Goal: Transaction & Acquisition: Download file/media

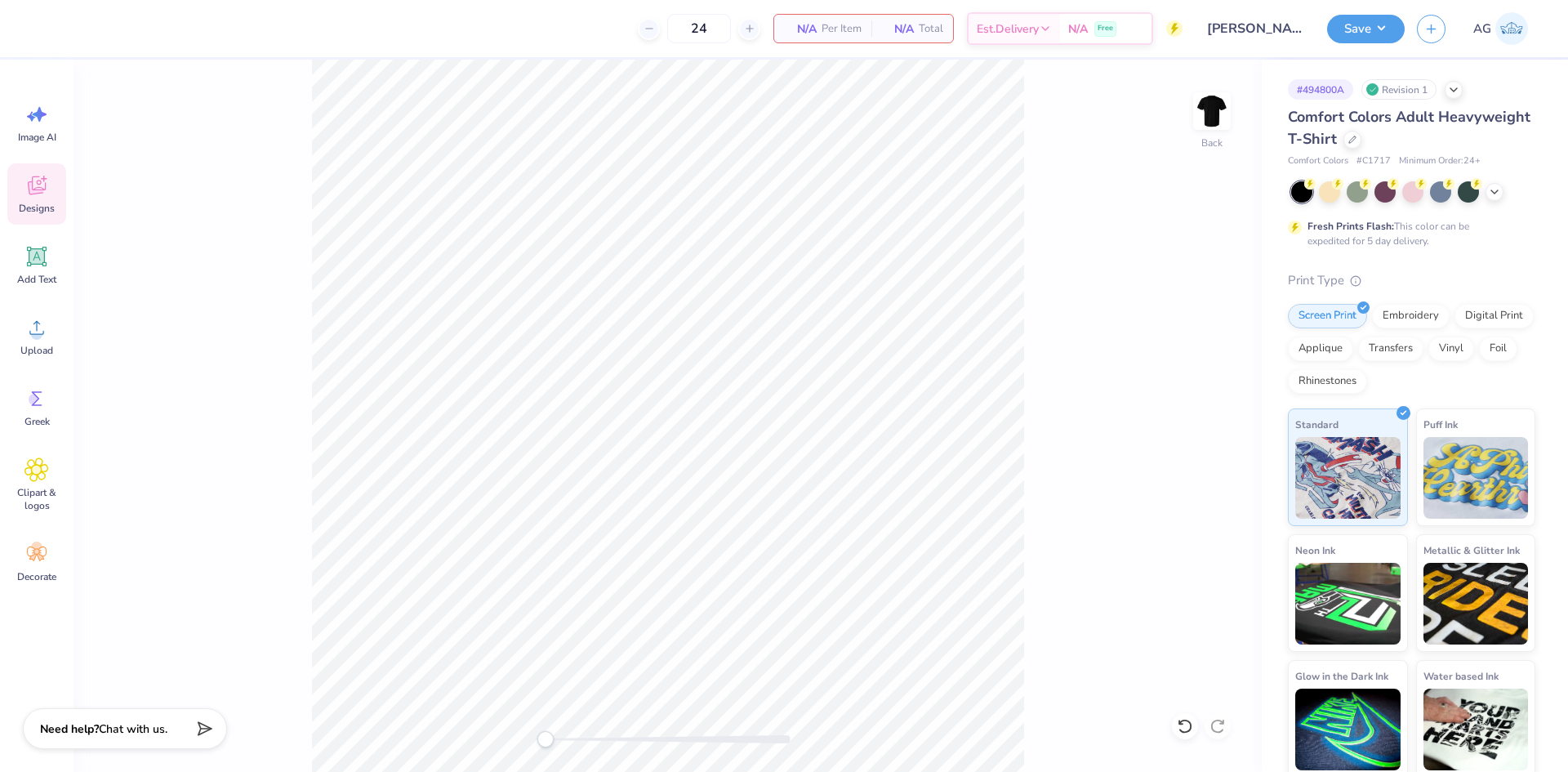
click at [49, 194] on div "Designs" at bounding box center [36, 193] width 59 height 61
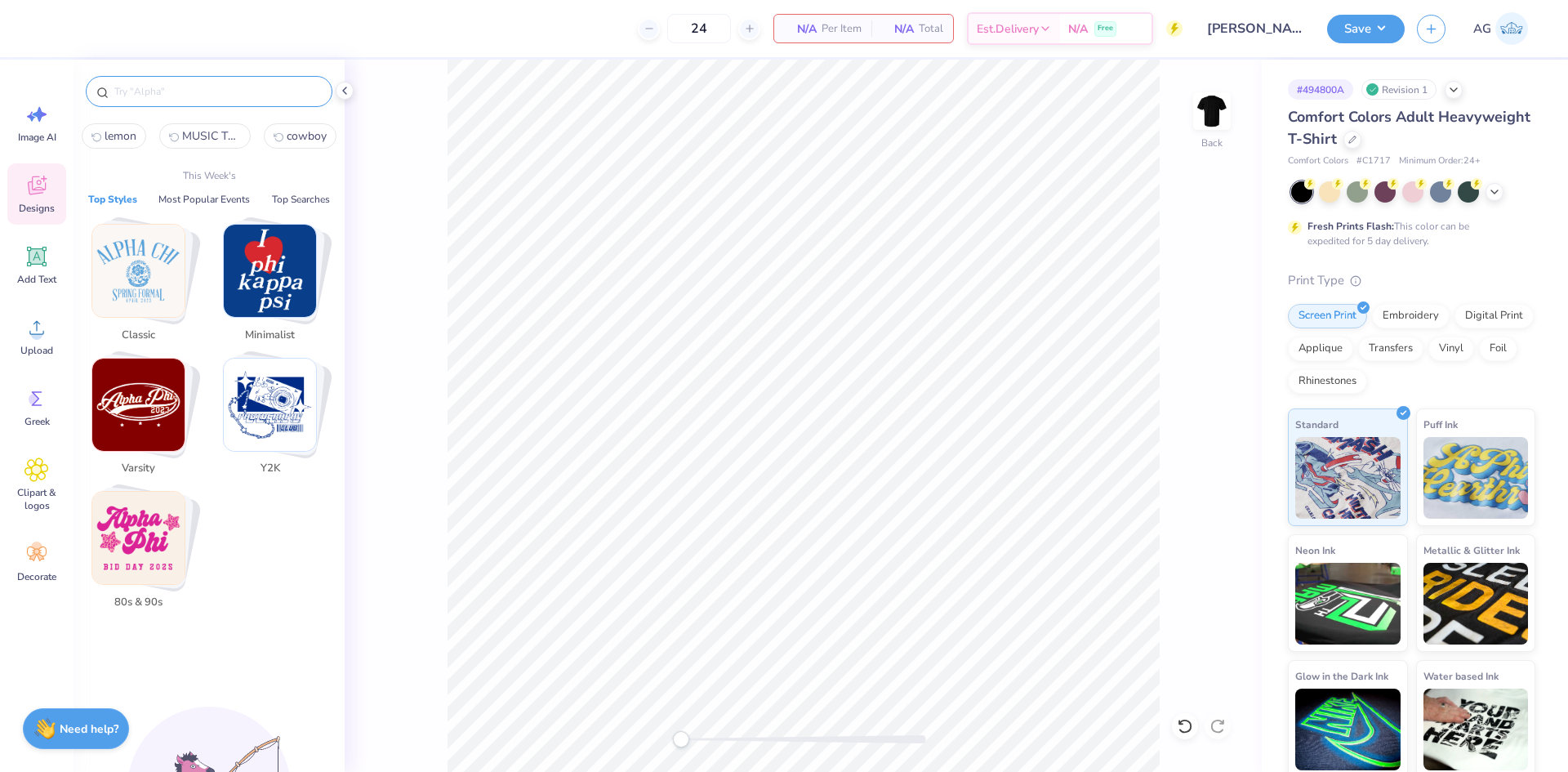
click at [160, 87] on input "text" at bounding box center [217, 91] width 209 height 17
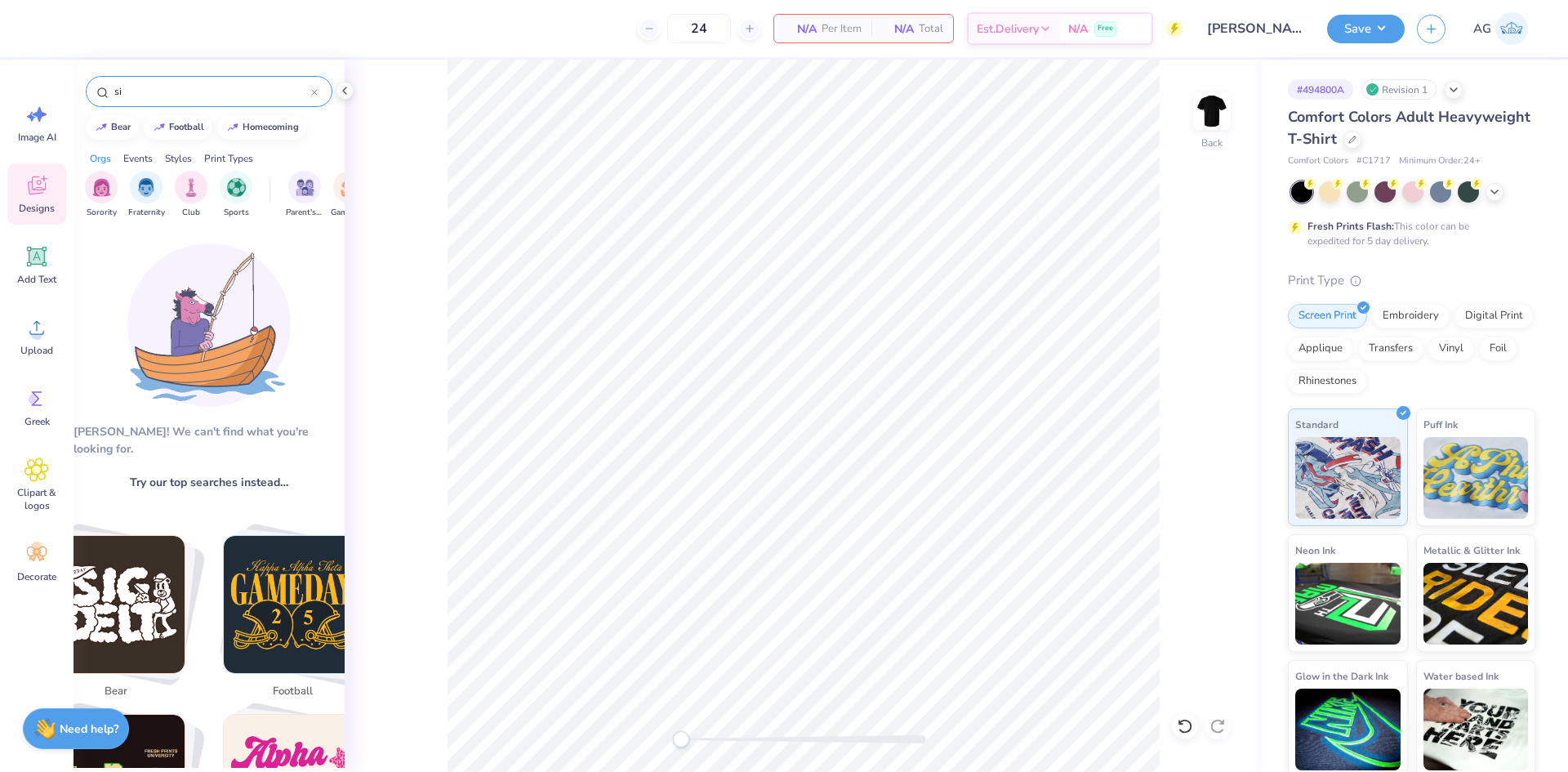
type input "s"
type input "sigma sigma"
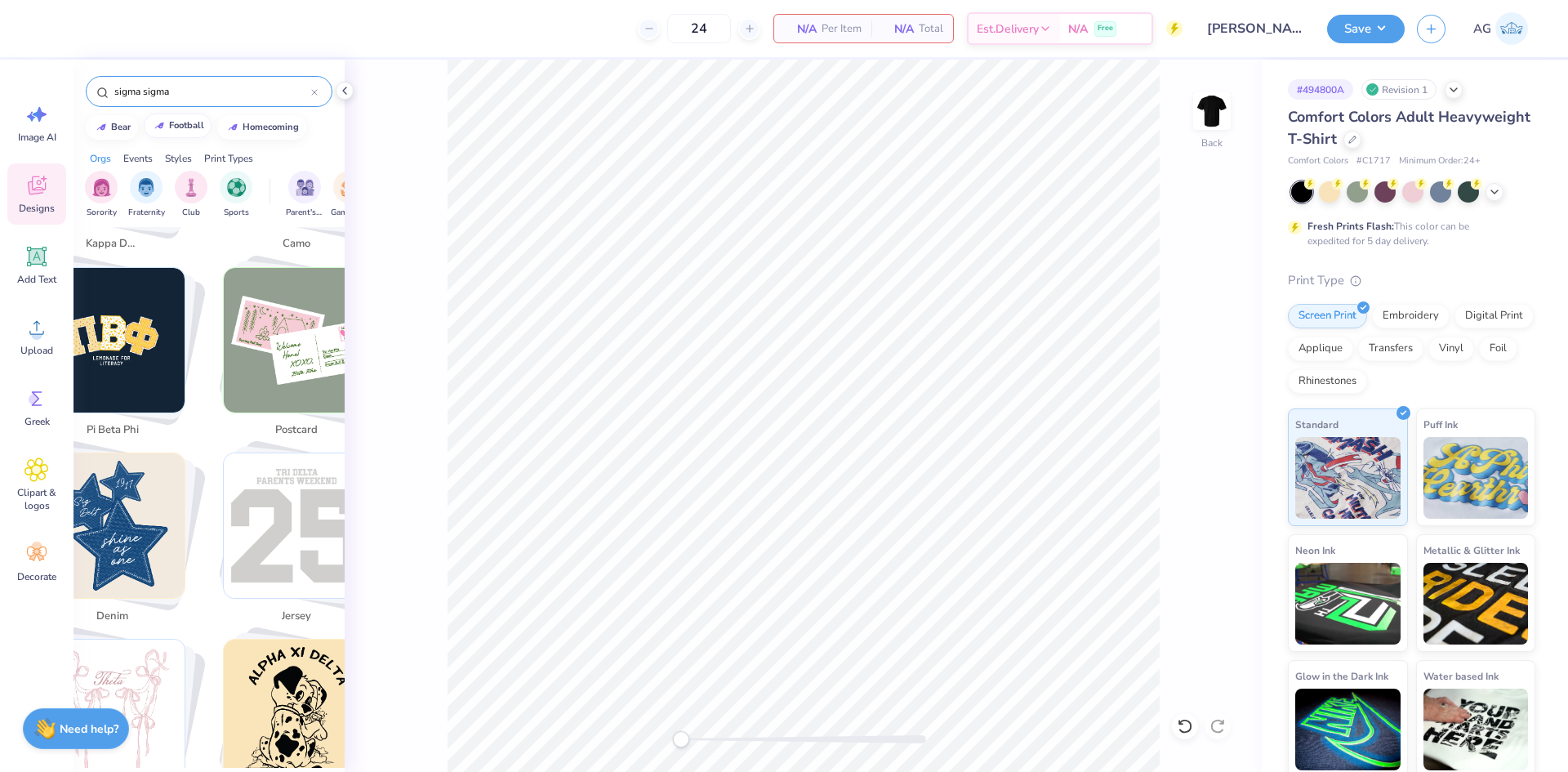
scroll to position [1905, 0]
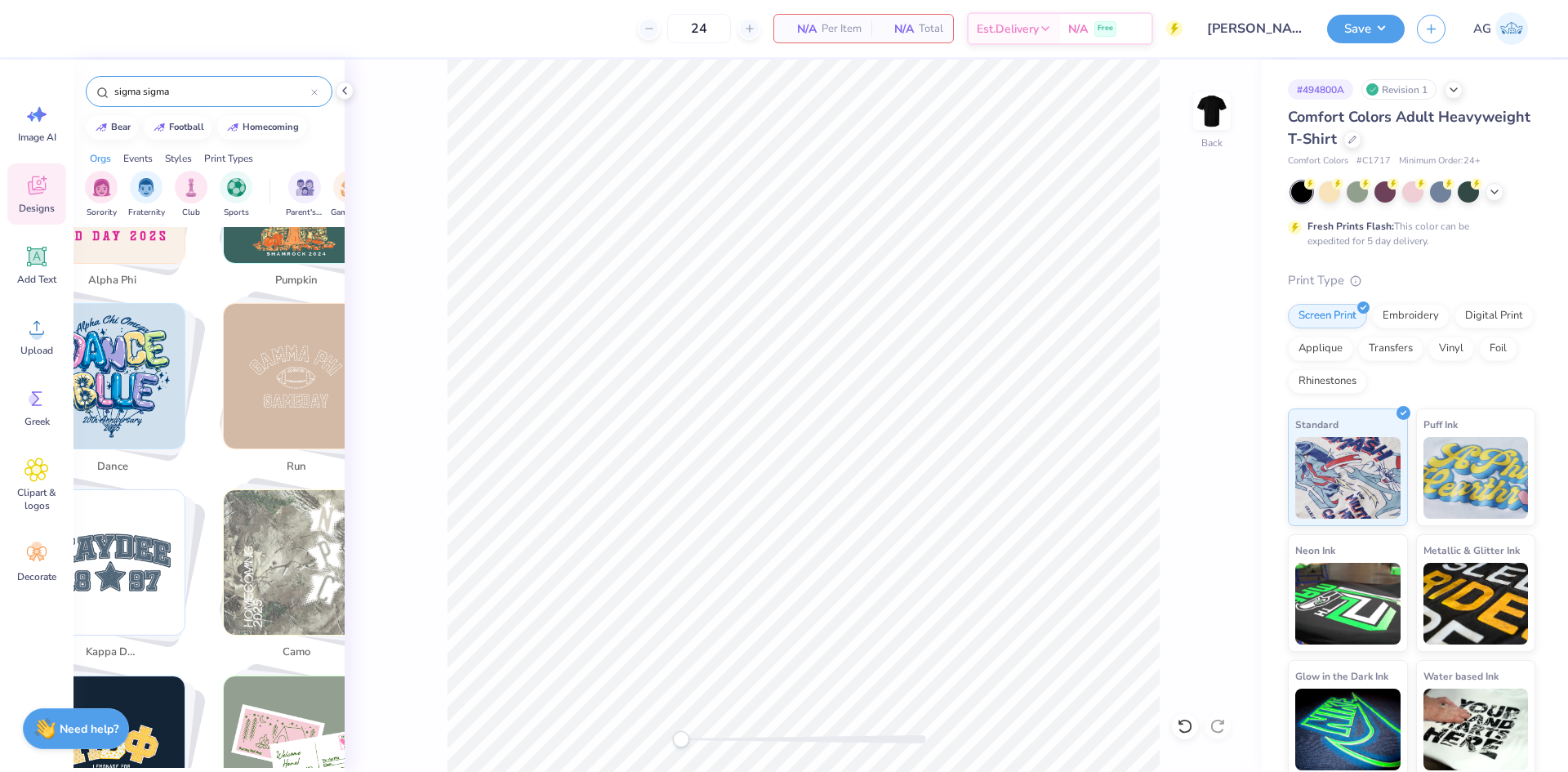
click at [185, 102] on div "sigma sigma" at bounding box center [208, 91] width 246 height 31
click at [190, 83] on div "sigma sigma" at bounding box center [208, 91] width 246 height 31
click at [189, 83] on div "sigma sigma" at bounding box center [208, 91] width 246 height 31
click at [347, 90] on icon at bounding box center [344, 90] width 13 height 13
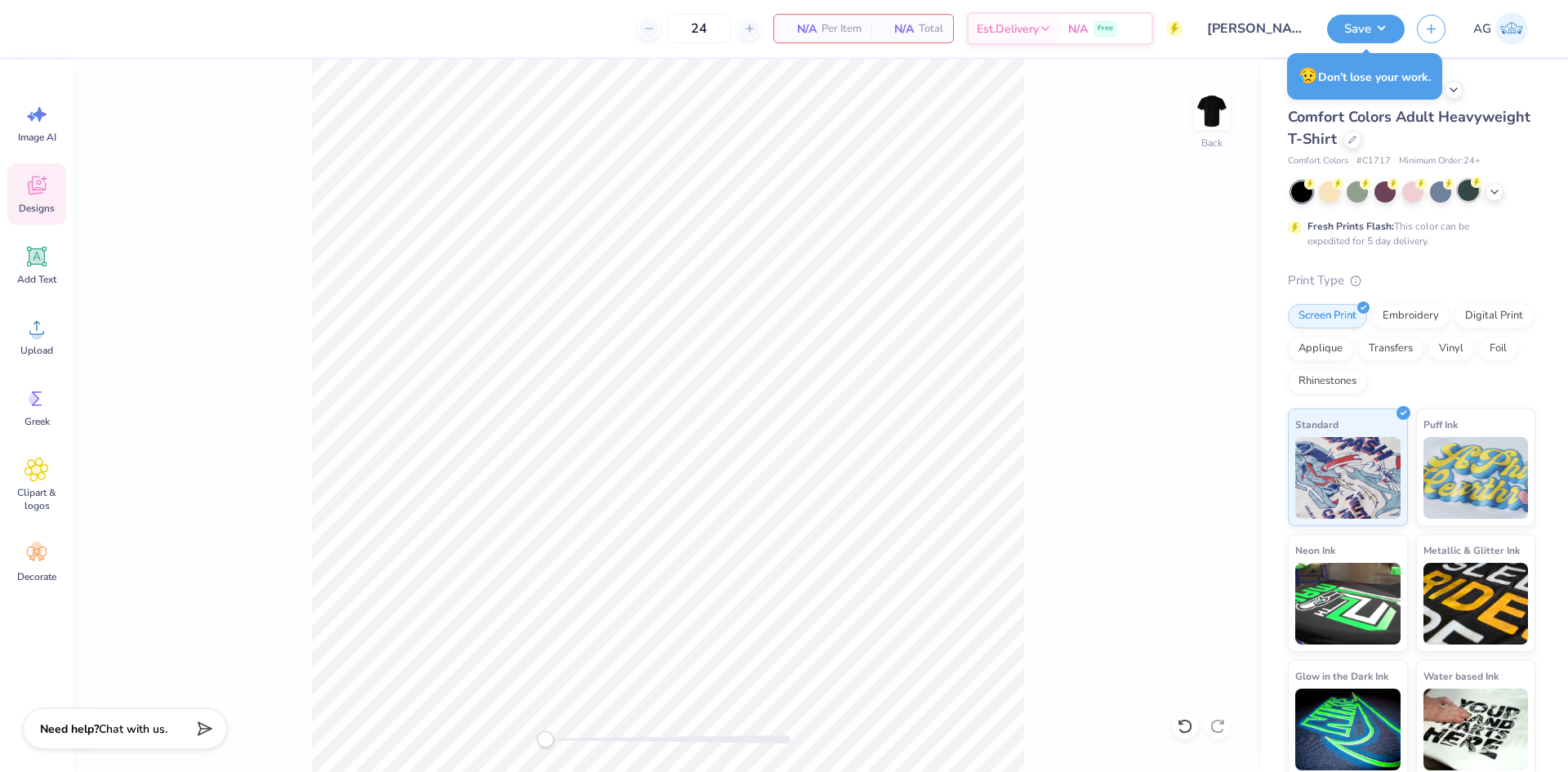
scroll to position [2094, 0]
click at [1499, 189] on icon at bounding box center [1493, 190] width 13 height 13
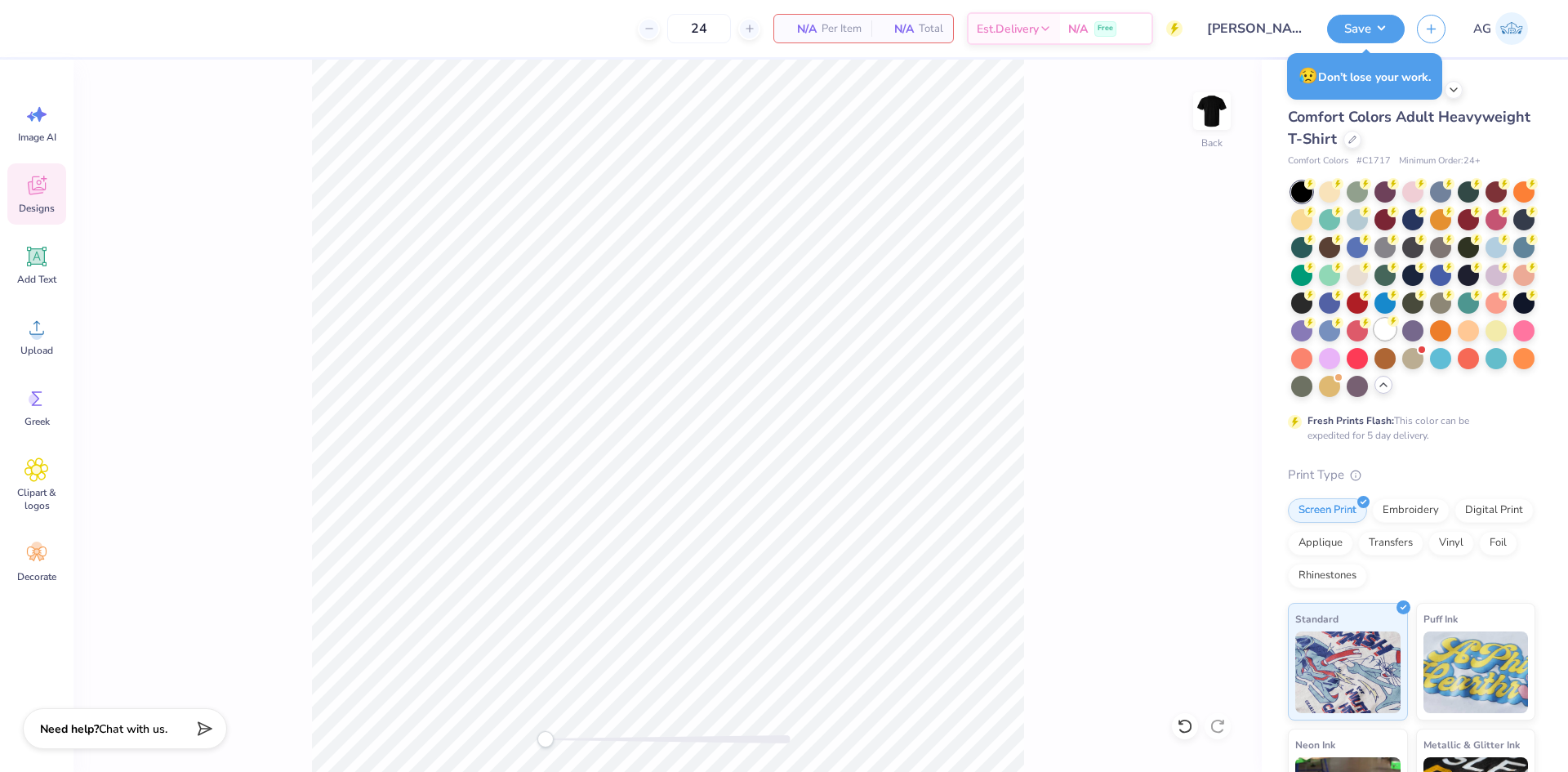
click at [1374, 340] on div at bounding box center [1384, 329] width 22 height 22
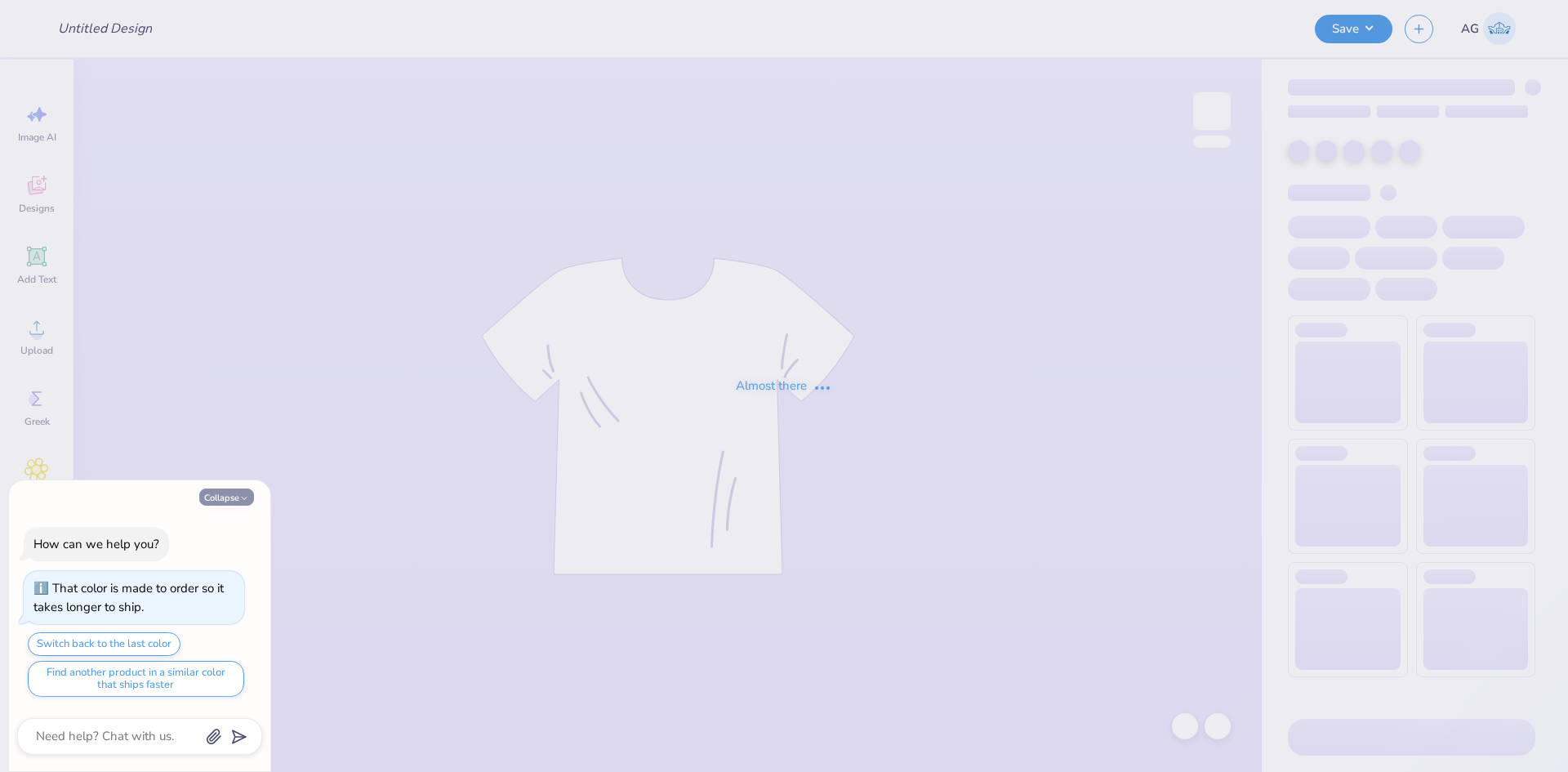
click at [239, 494] on button "Collapse" at bounding box center [227, 496] width 55 height 17
type textarea "x"
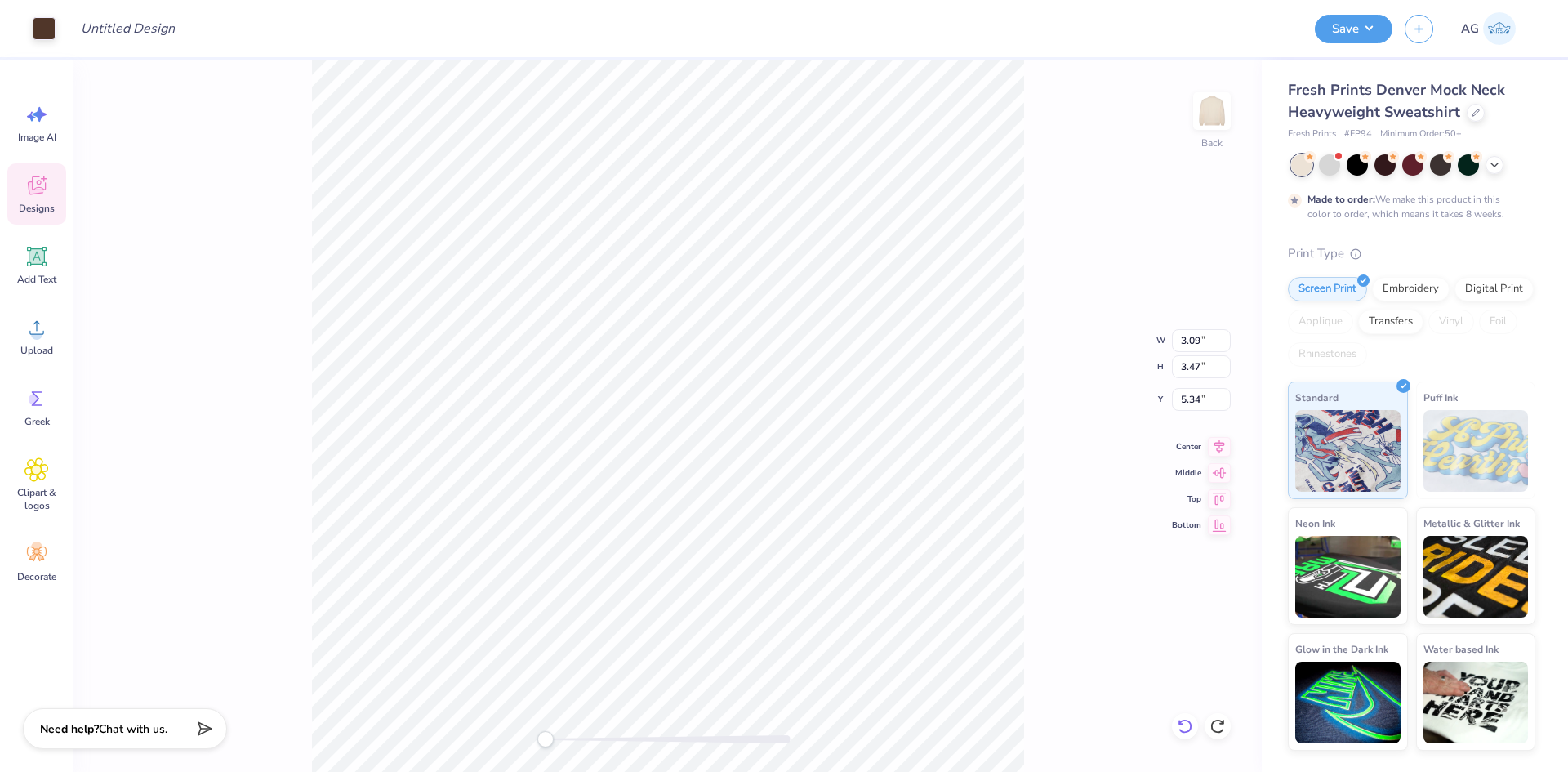
click at [1190, 725] on icon at bounding box center [1184, 726] width 14 height 15
click at [1177, 720] on icon at bounding box center [1184, 726] width 17 height 17
drag, startPoint x: 548, startPoint y: 740, endPoint x: 609, endPoint y: 743, distance: 61.1
click at [602, 743] on div "Accessibility label" at bounding box center [593, 739] width 17 height 17
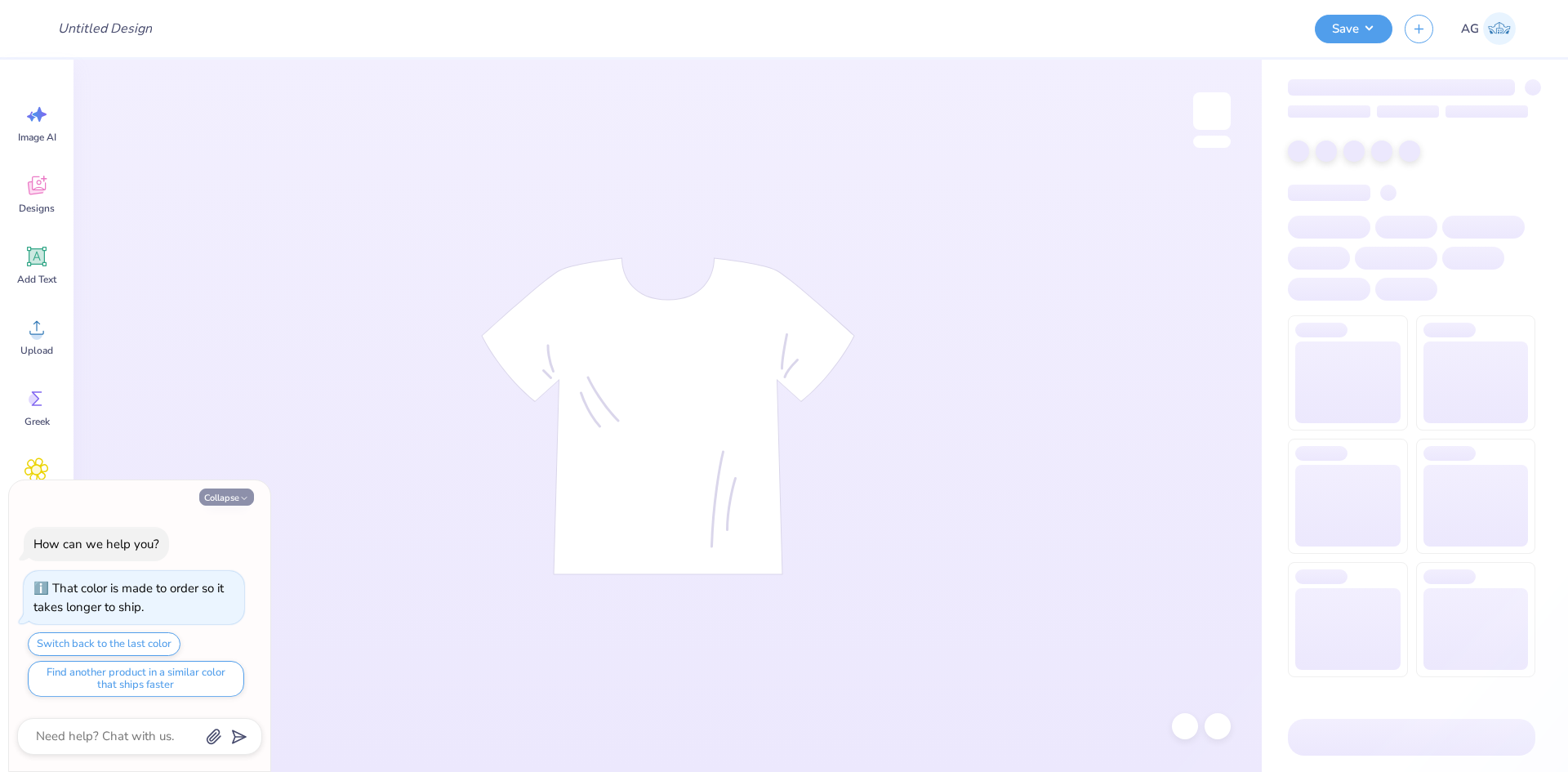
click at [237, 497] on button "Collapse" at bounding box center [227, 496] width 55 height 17
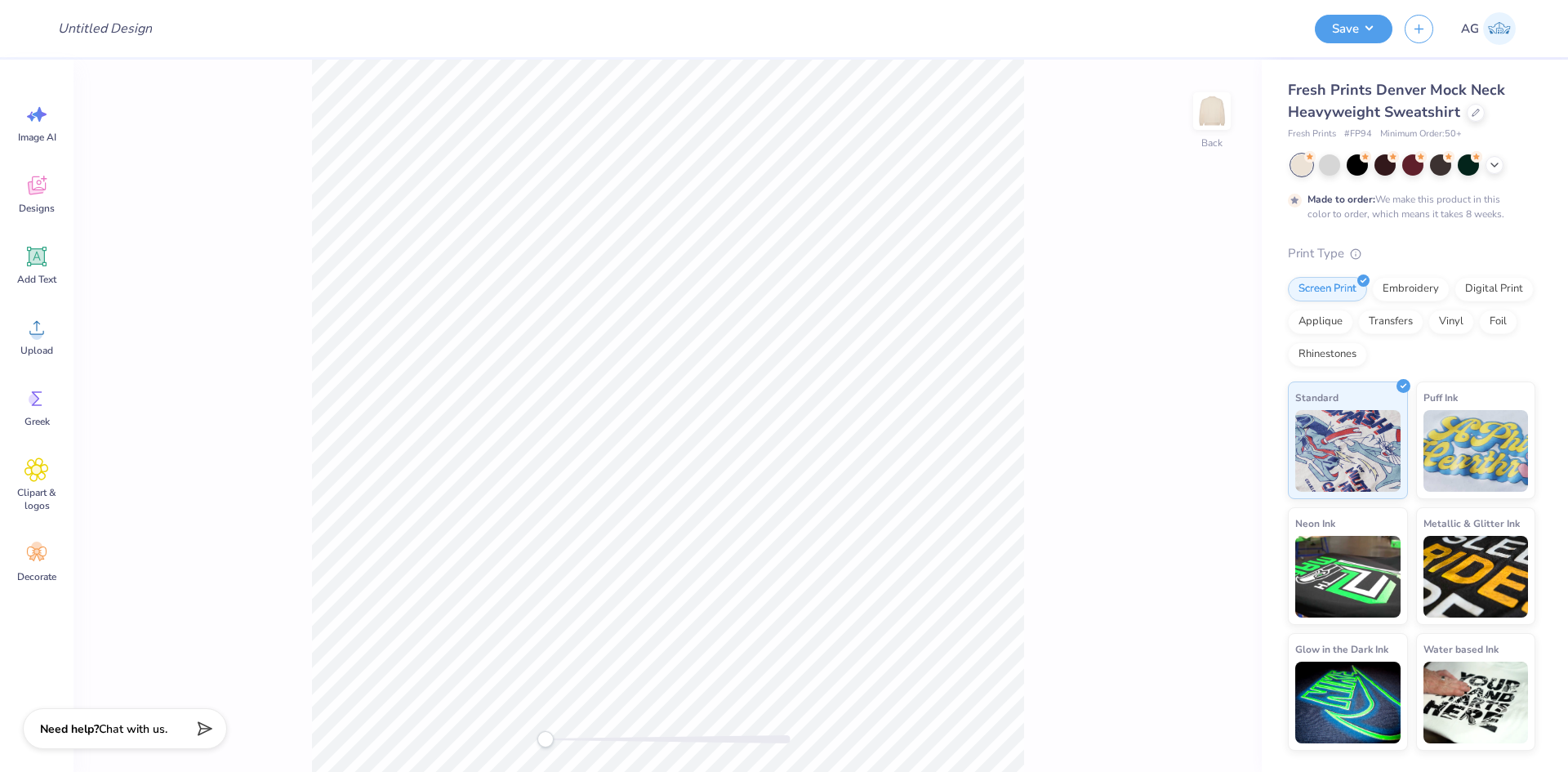
type textarea "x"
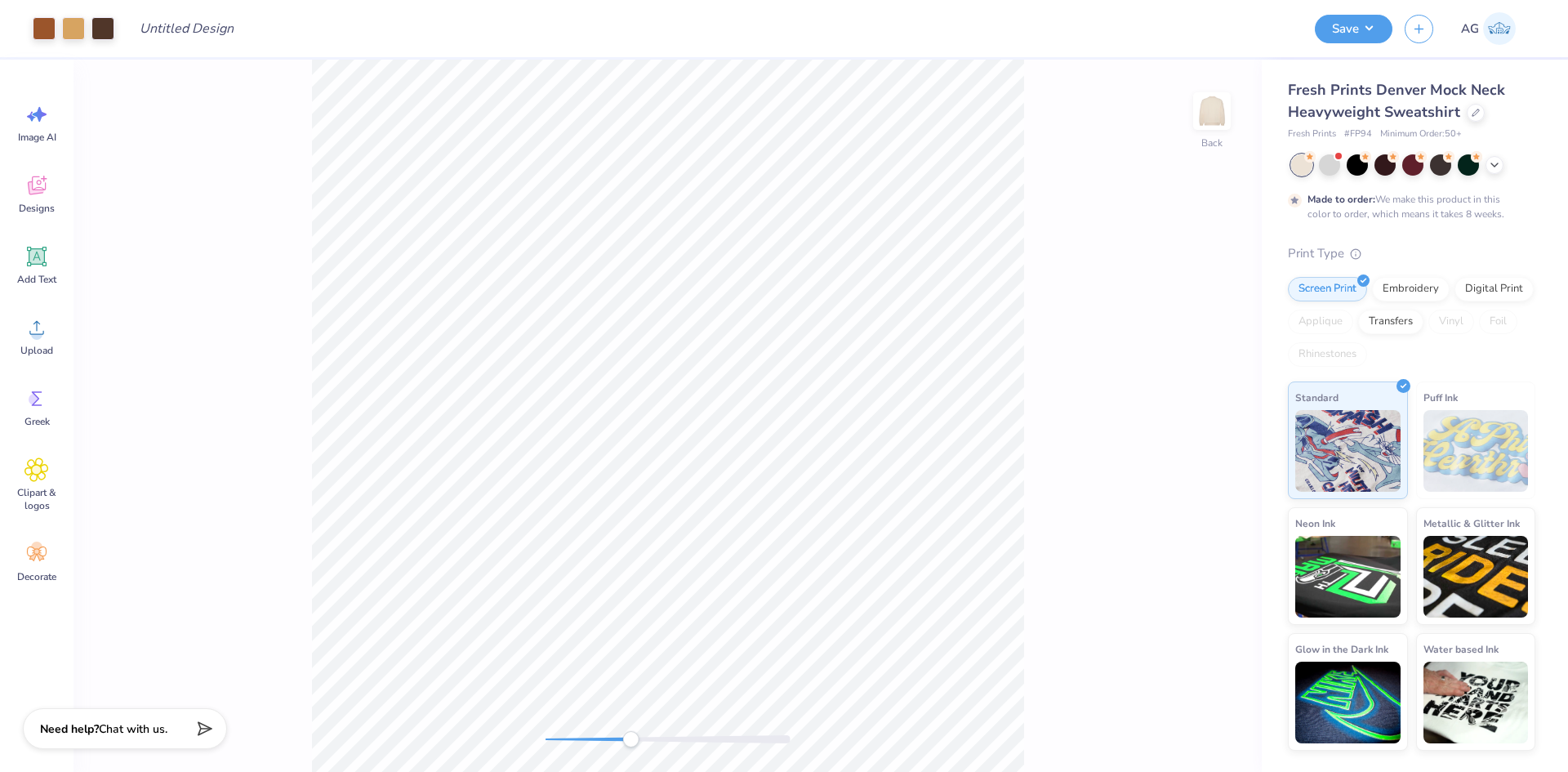
drag, startPoint x: 552, startPoint y: 739, endPoint x: 658, endPoint y: 744, distance: 106.1
click at [638, 745] on div "Accessibility label" at bounding box center [630, 739] width 17 height 17
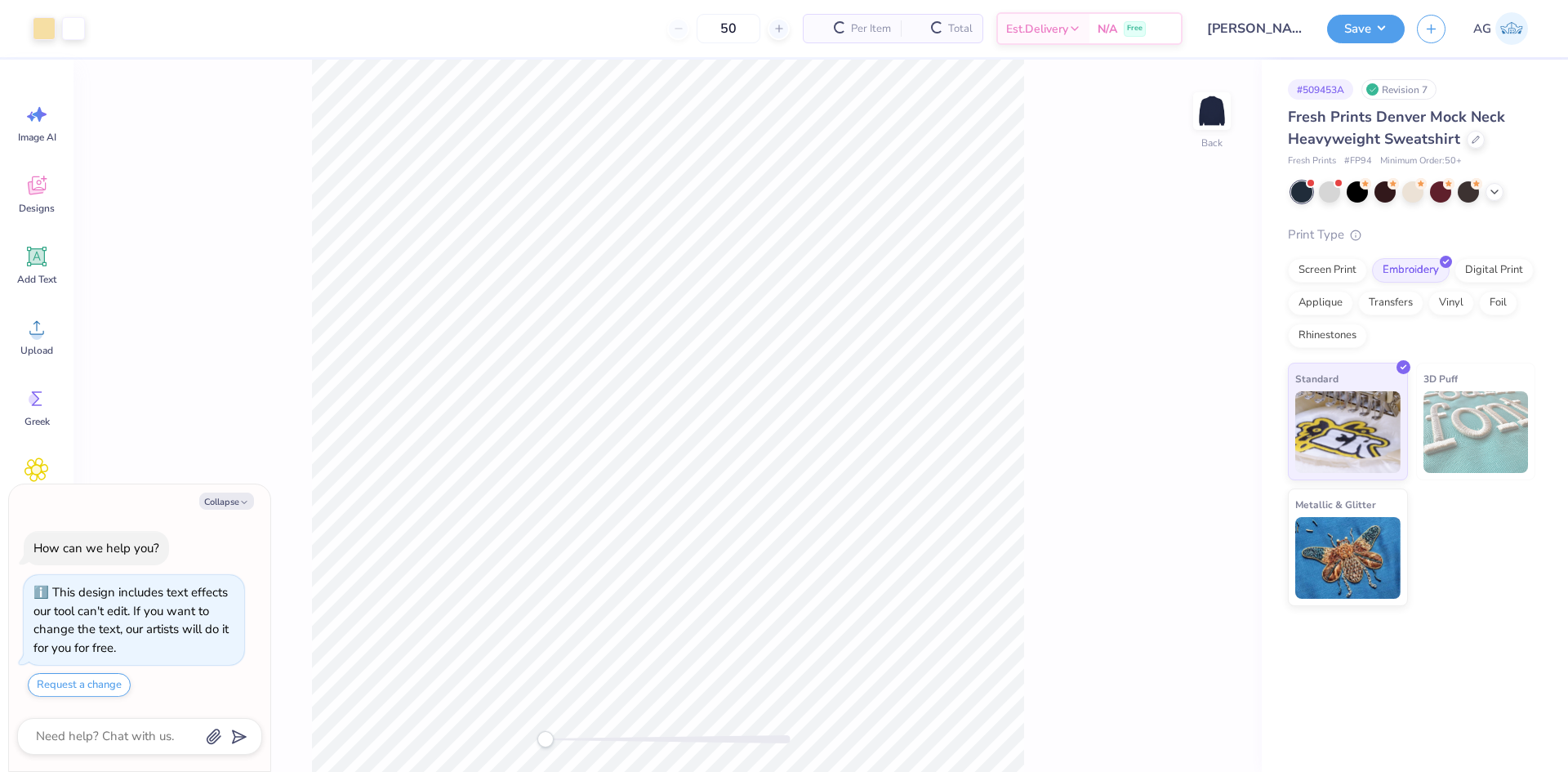
scroll to position [46, 0]
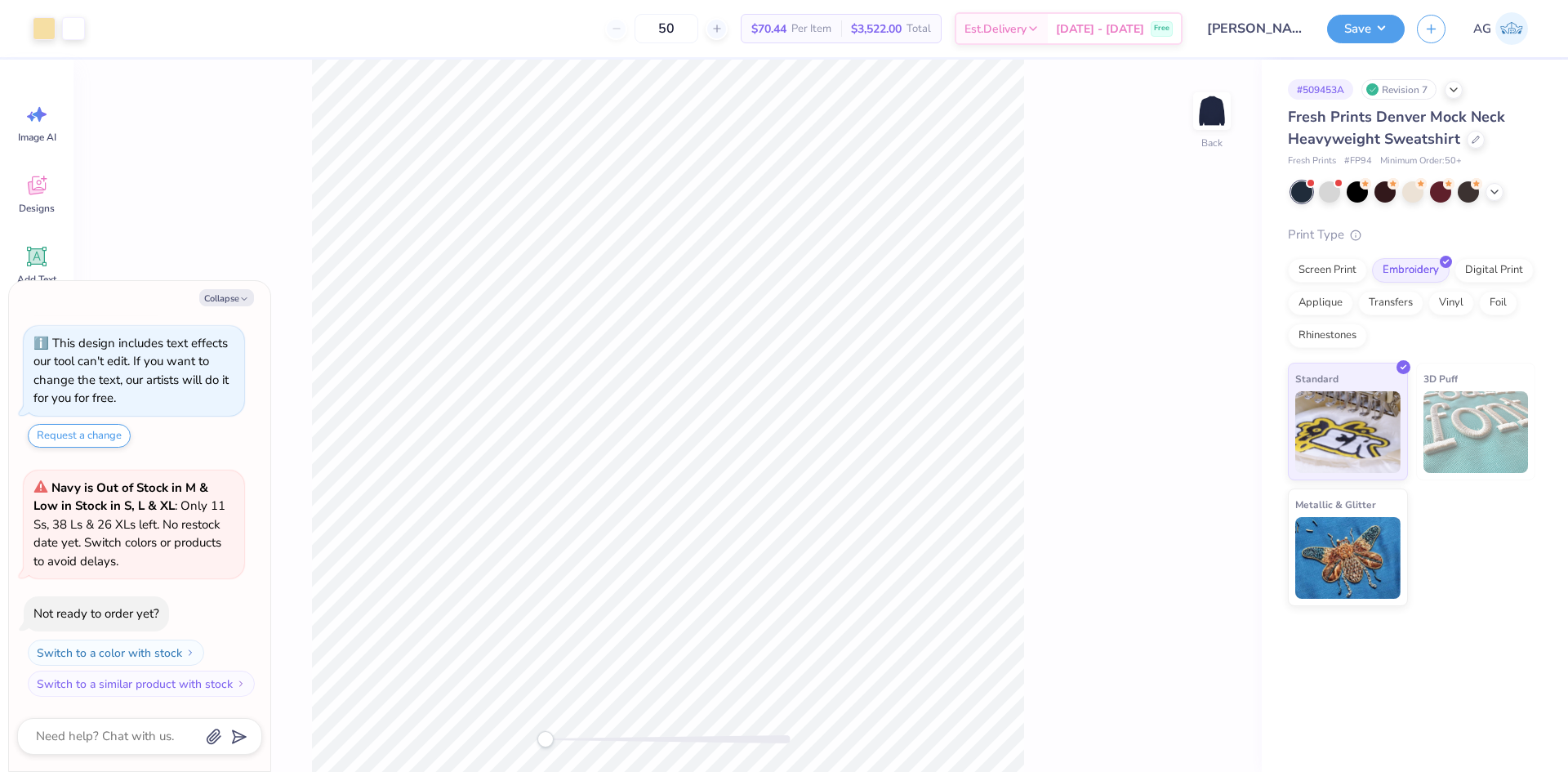
click at [1145, 517] on div "Back" at bounding box center [668, 415] width 1188 height 712
type textarea "x"
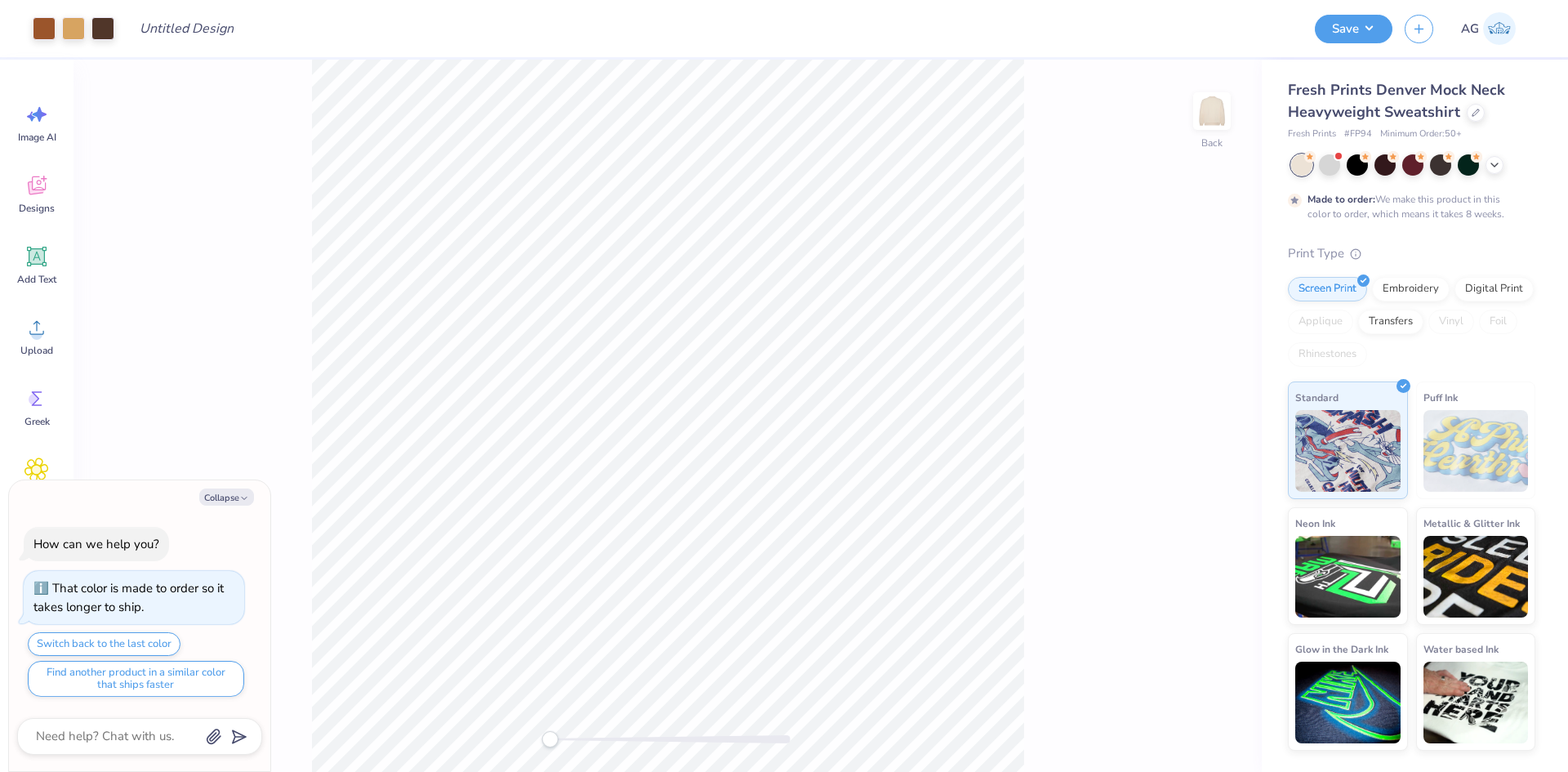
drag, startPoint x: 549, startPoint y: 741, endPoint x: 589, endPoint y: 731, distance: 41.2
click at [558, 740] on div "Accessibility label" at bounding box center [549, 739] width 17 height 17
click at [892, 495] on li "Download vector" at bounding box center [908, 497] width 129 height 31
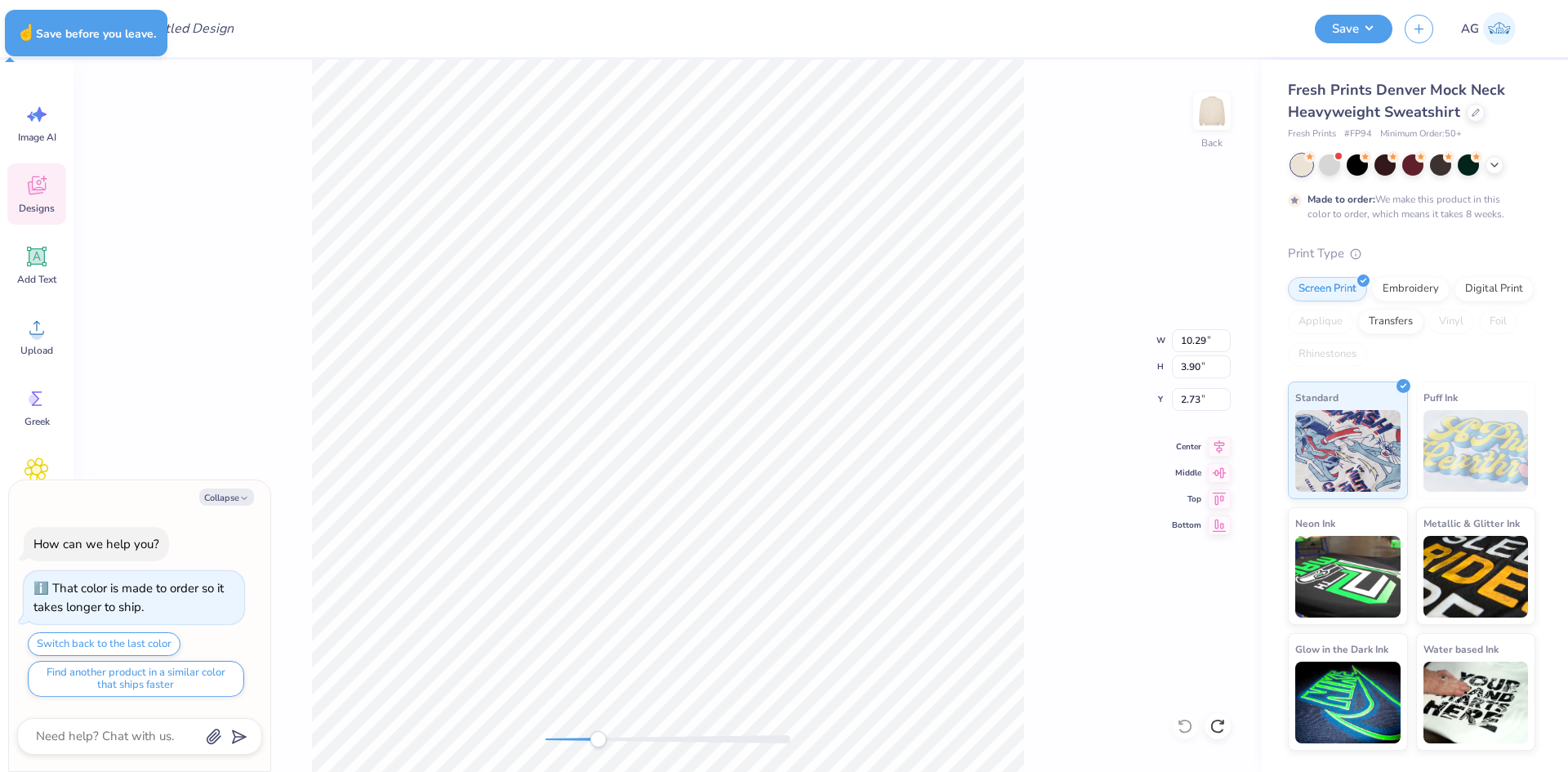
type textarea "x"
